Goal: Find specific page/section

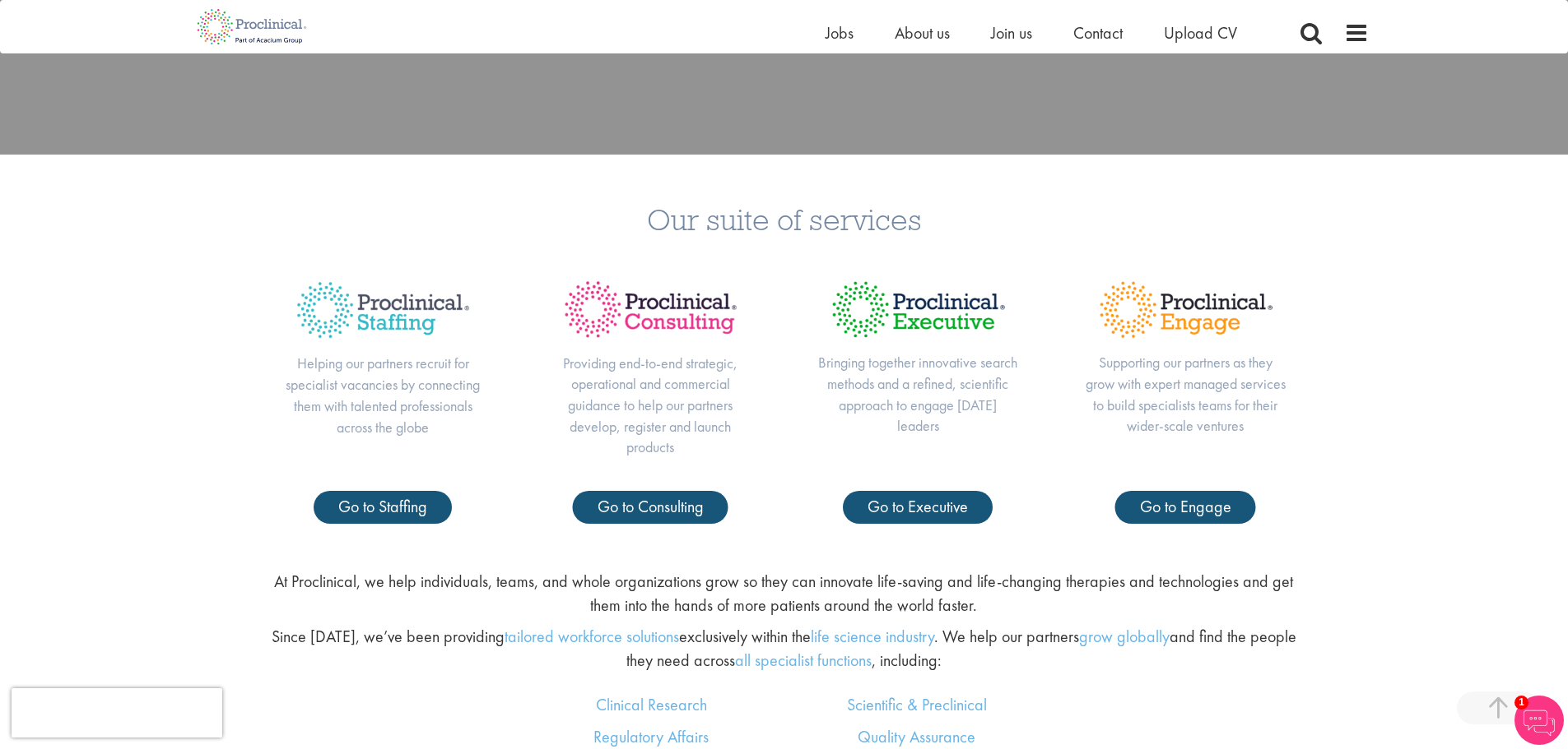
scroll to position [658, 0]
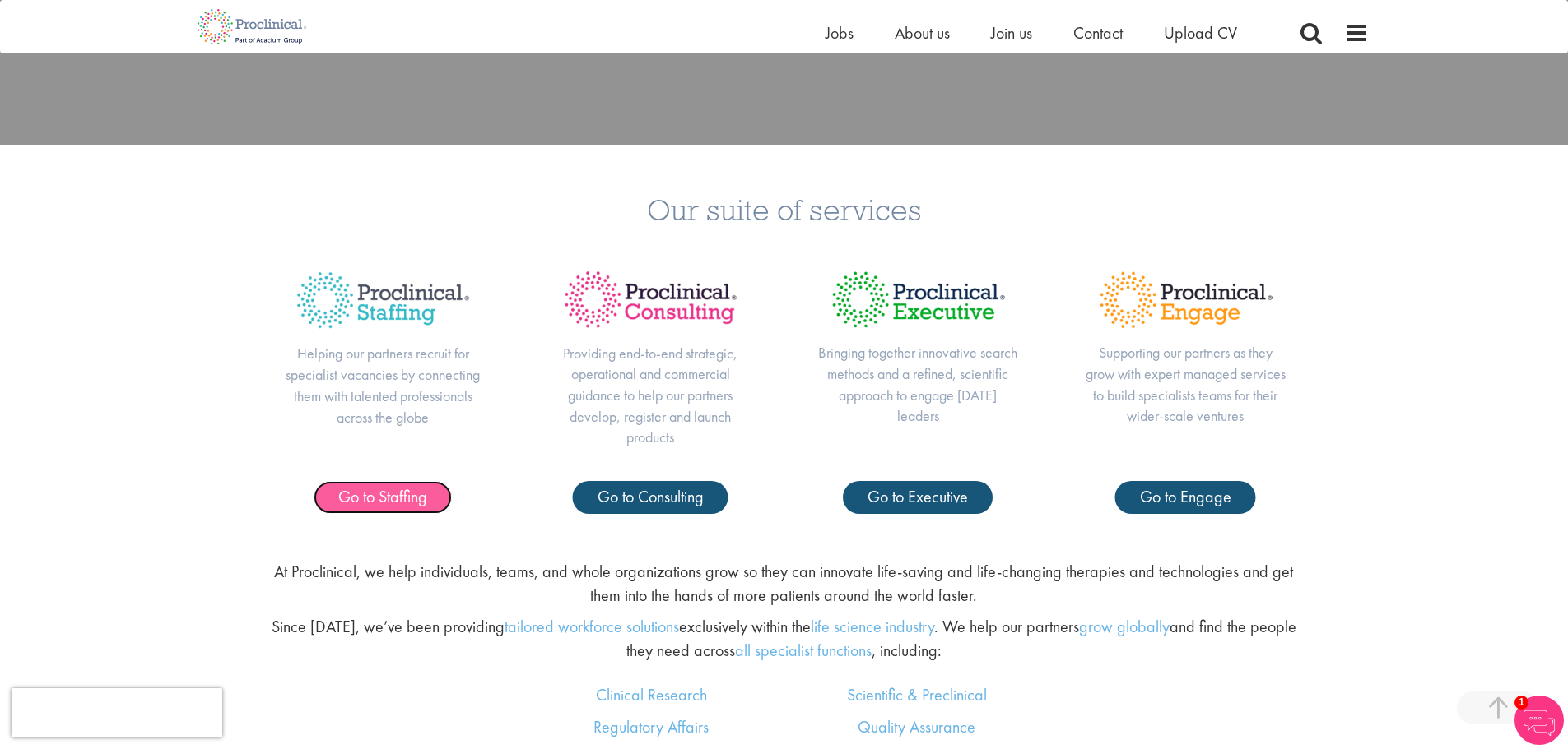
click at [373, 502] on span "Go to Staffing" at bounding box center [383, 497] width 89 height 22
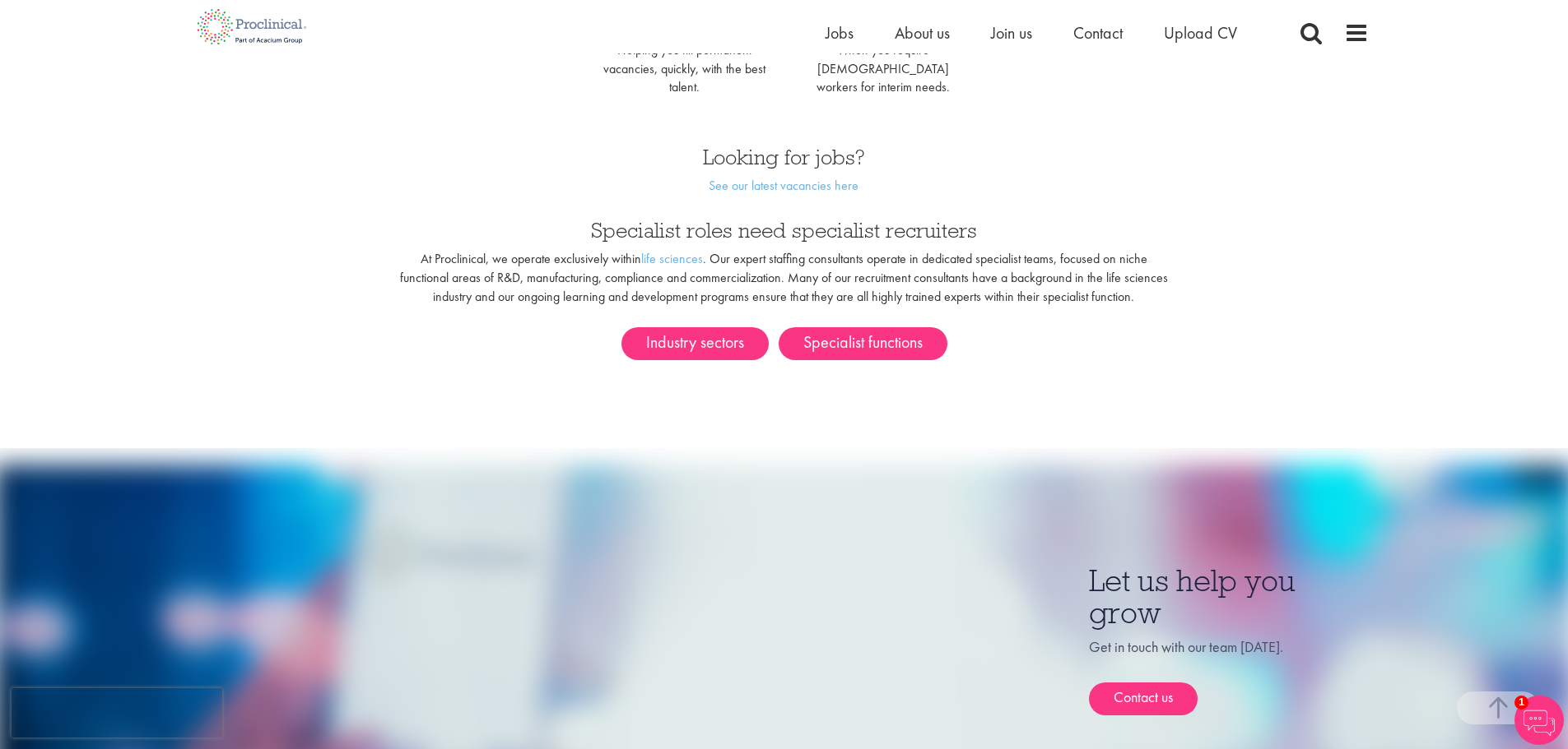
scroll to position [823, 0]
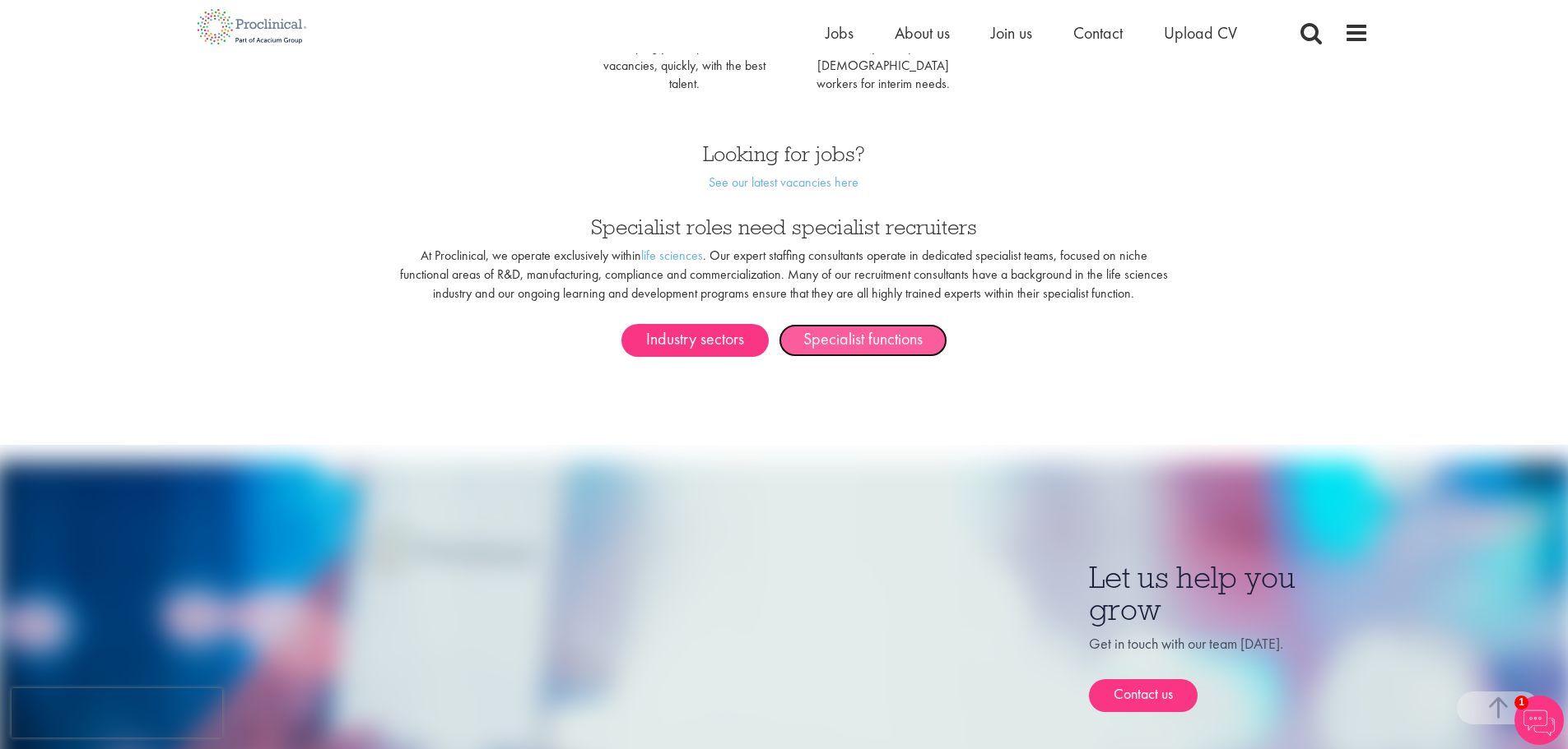
click at [836, 324] on link "Specialist functions" at bounding box center [863, 340] width 168 height 33
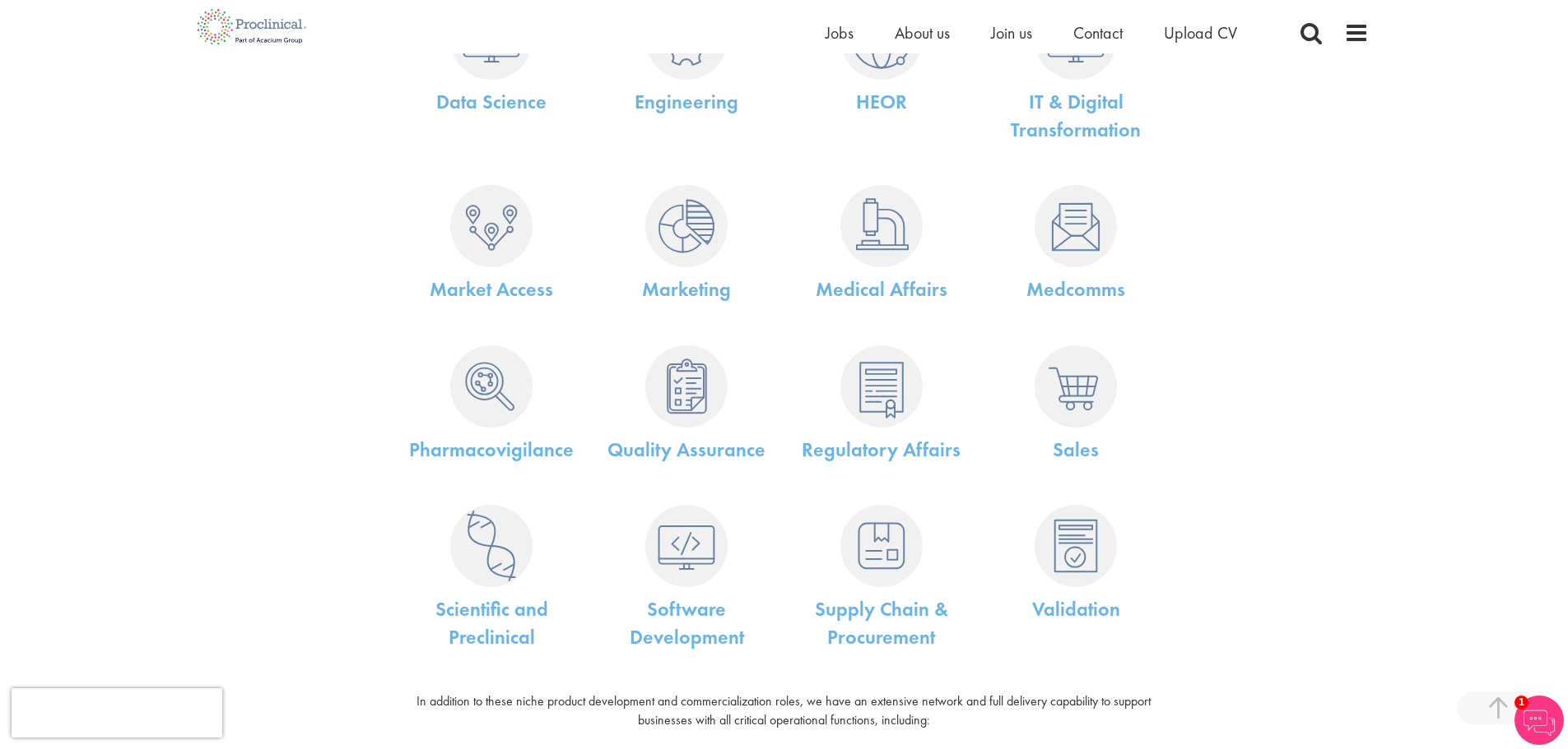
scroll to position [576, 0]
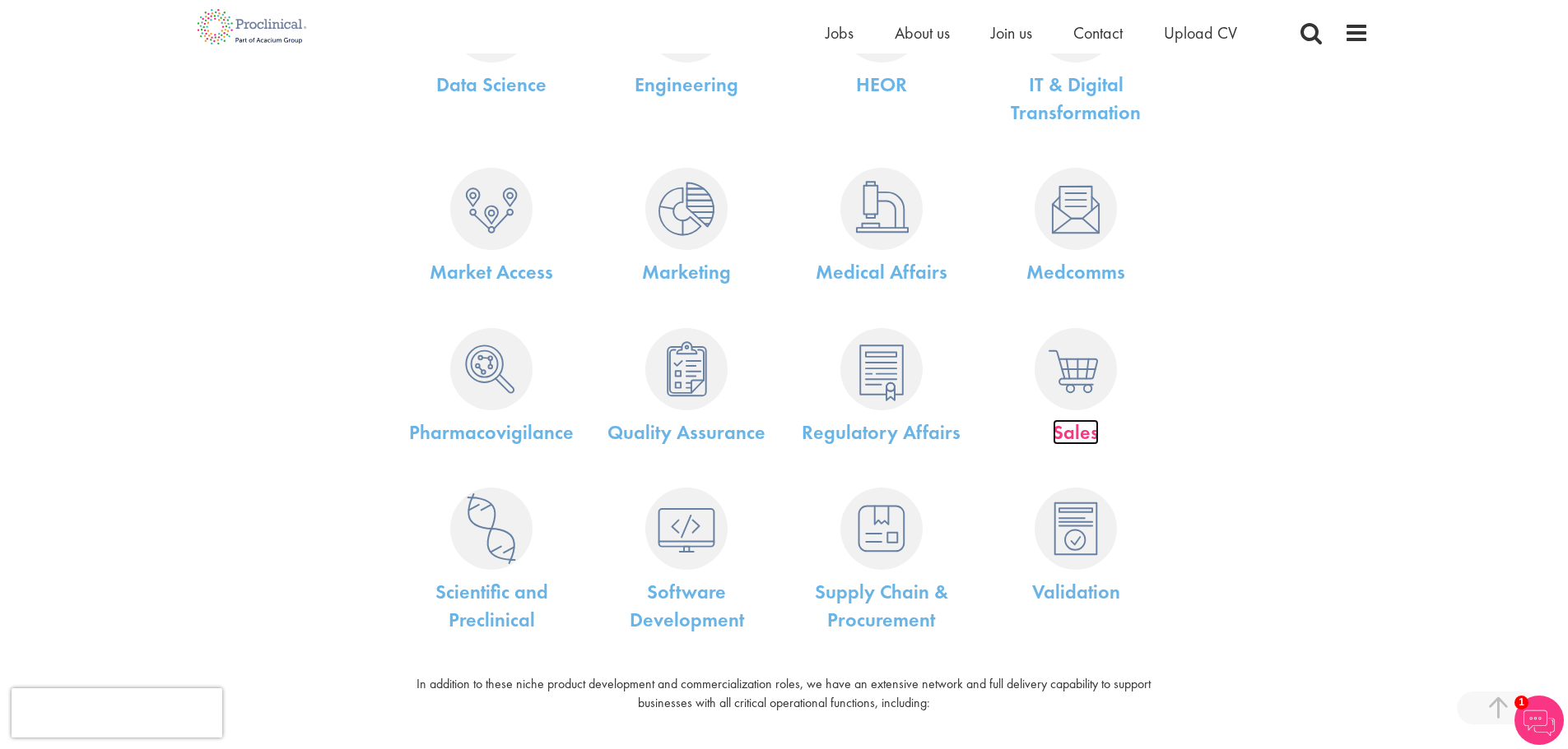
click at [1080, 434] on link "Sales" at bounding box center [1075, 432] width 46 height 25
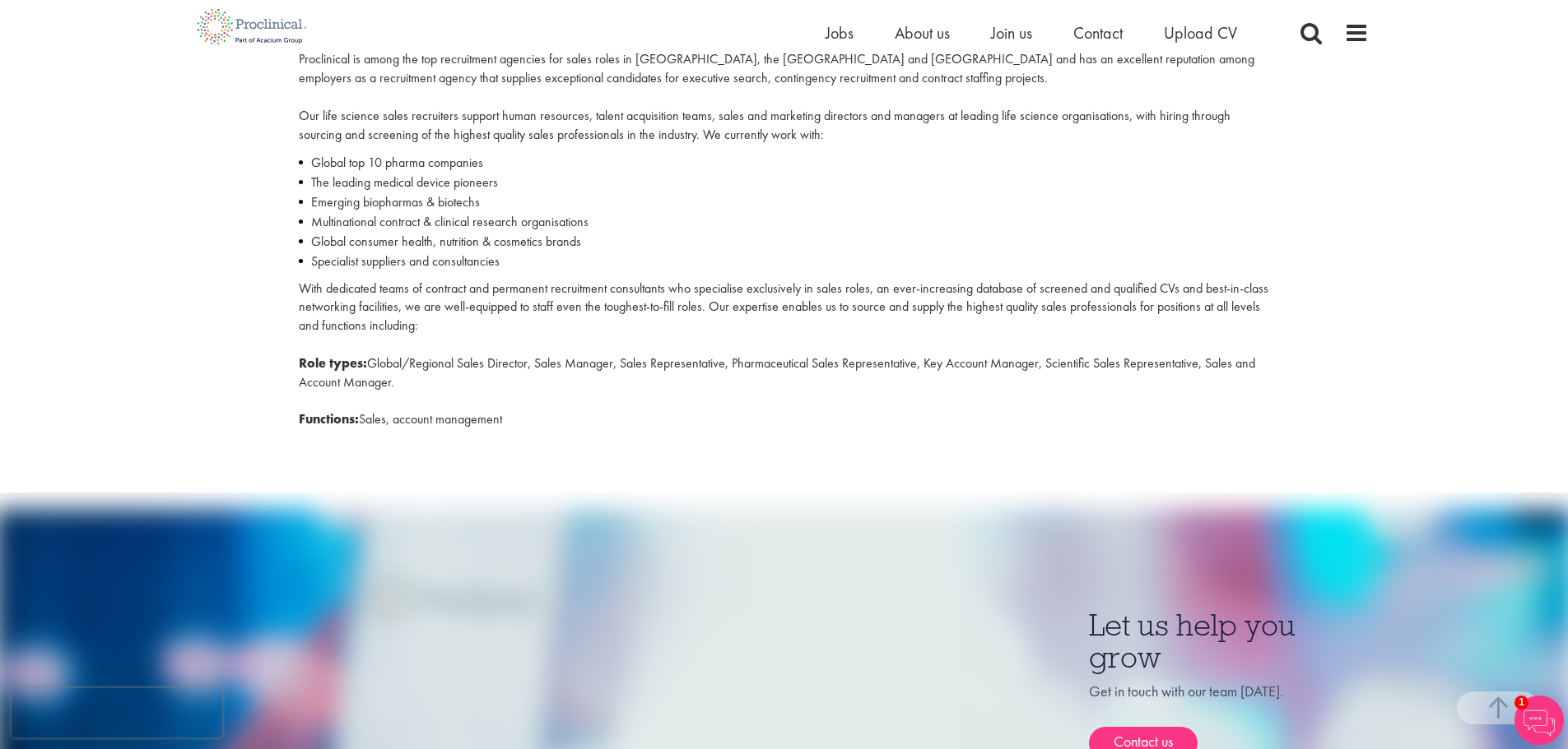
scroll to position [576, 0]
